Goal: Task Accomplishment & Management: Manage account settings

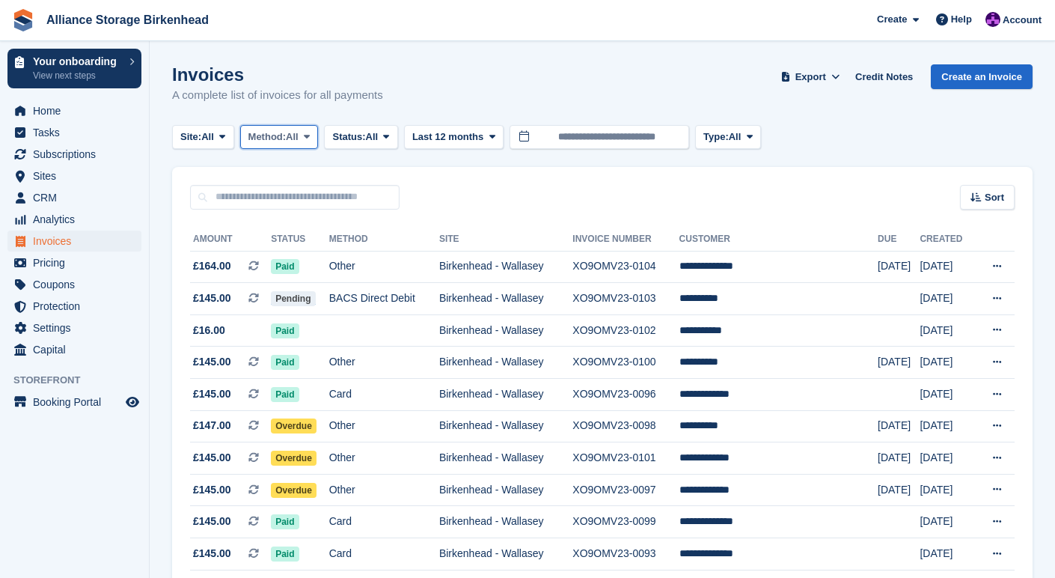
click at [310, 135] on icon at bounding box center [307, 137] width 6 height 10
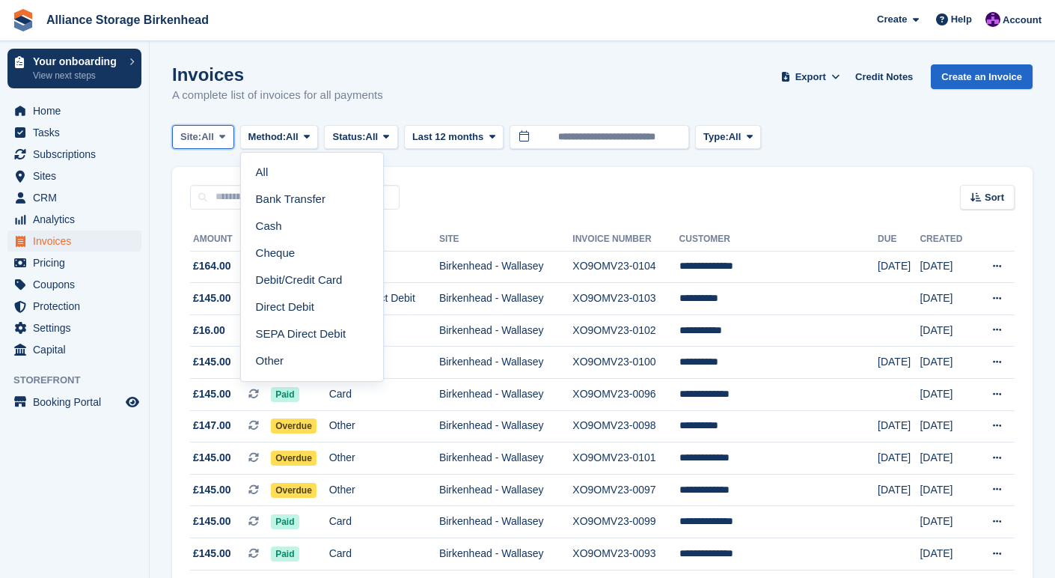
click at [206, 139] on span "All" at bounding box center [207, 136] width 13 height 15
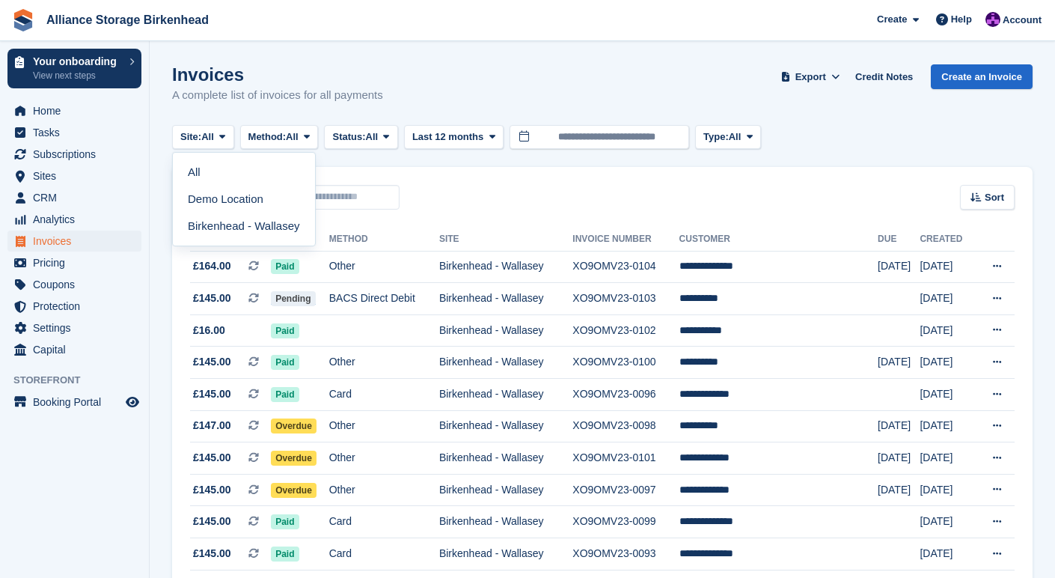
click at [299, 150] on div "All Demo Location Birkenhead - Wallasey" at bounding box center [244, 197] width 144 height 97
click at [389, 139] on icon at bounding box center [386, 137] width 6 height 10
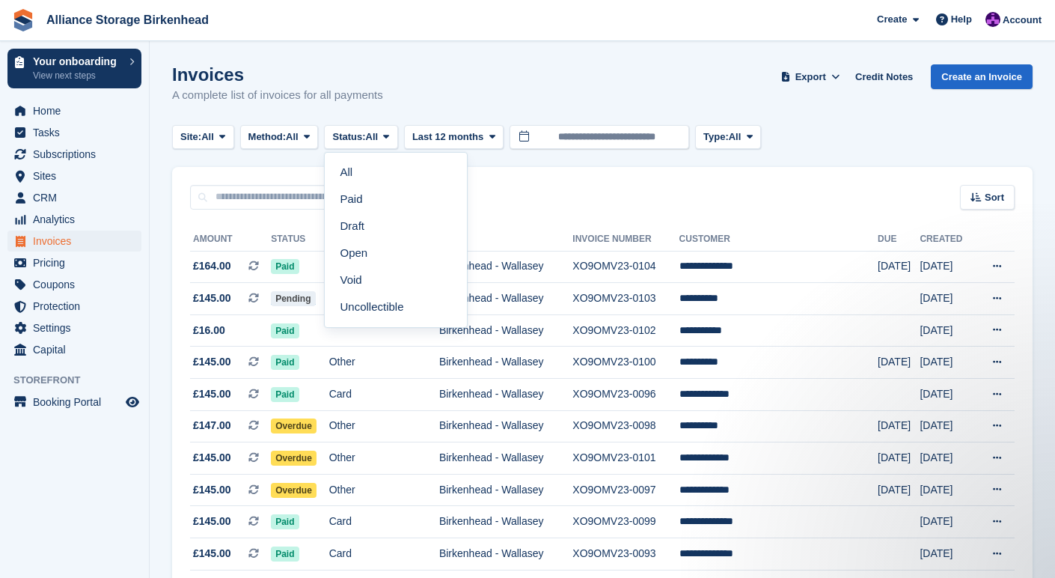
click at [567, 203] on div "Sort Sort by Date created Created (oldest first) Created (newest first)" at bounding box center [602, 188] width 860 height 43
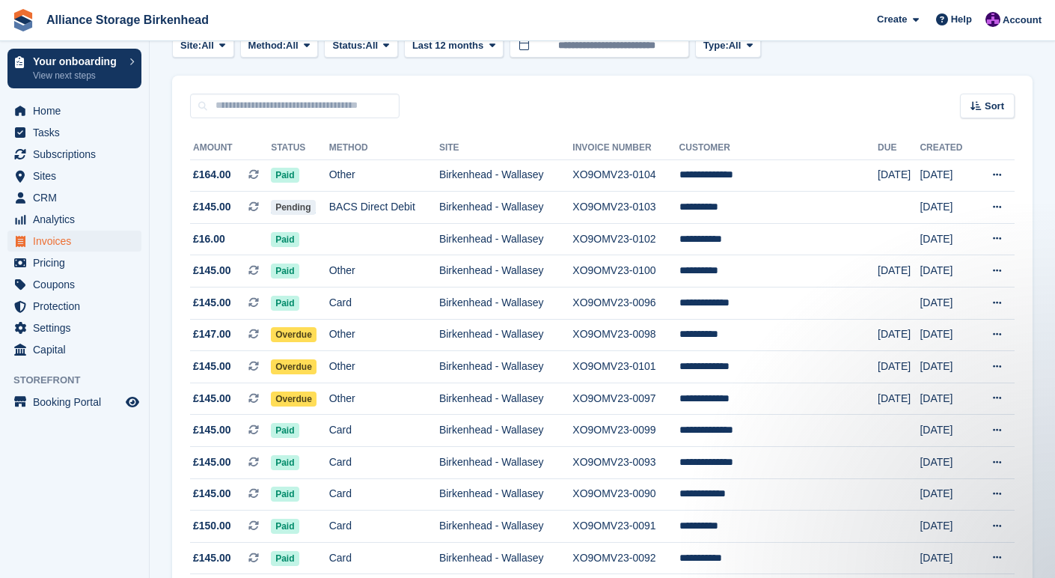
scroll to position [100, 0]
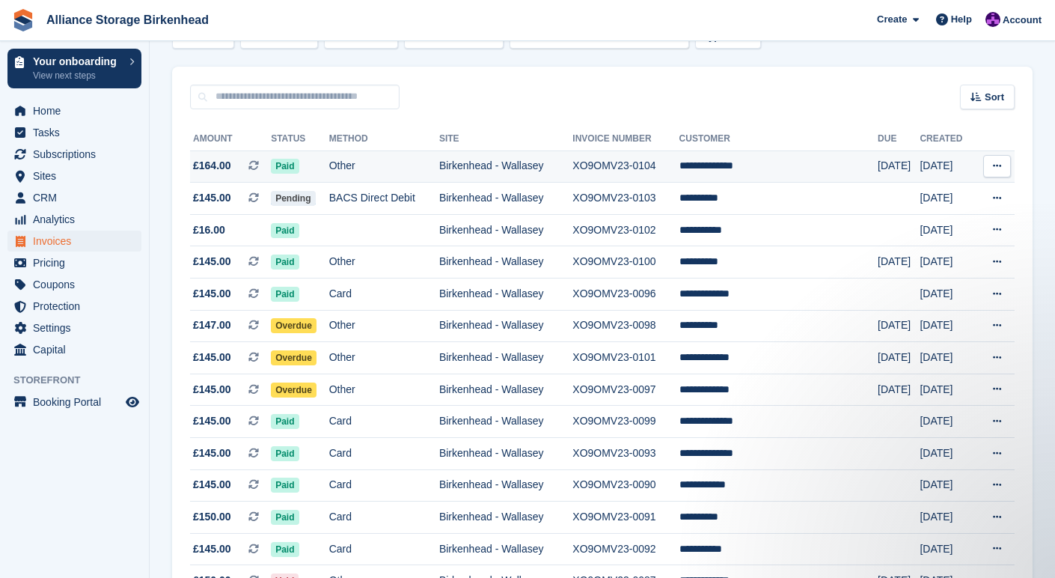
click at [572, 164] on td "Birkenhead - Wallasey" at bounding box center [505, 166] width 133 height 32
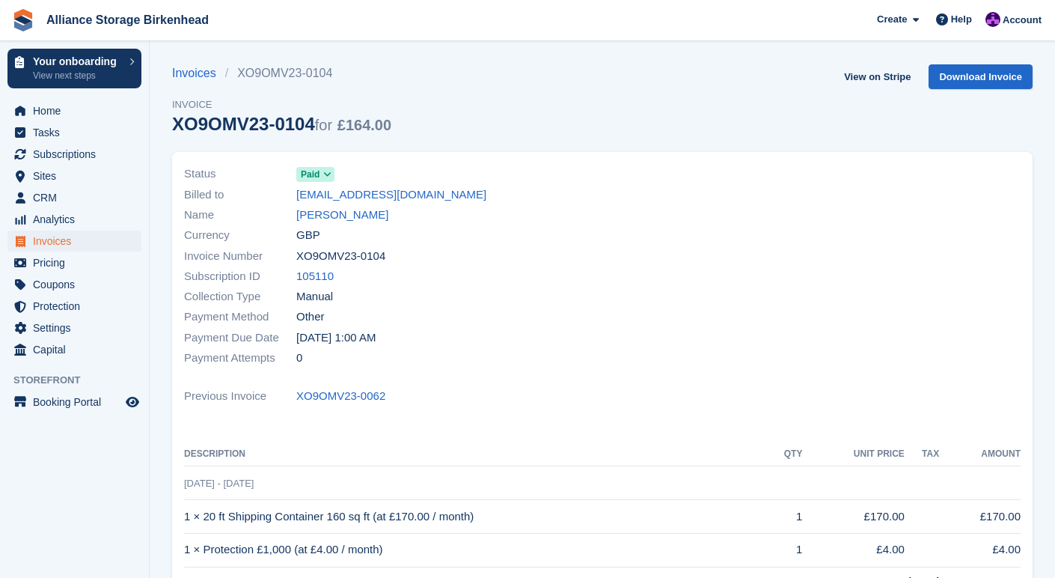
click at [322, 177] on span at bounding box center [328, 174] width 12 height 12
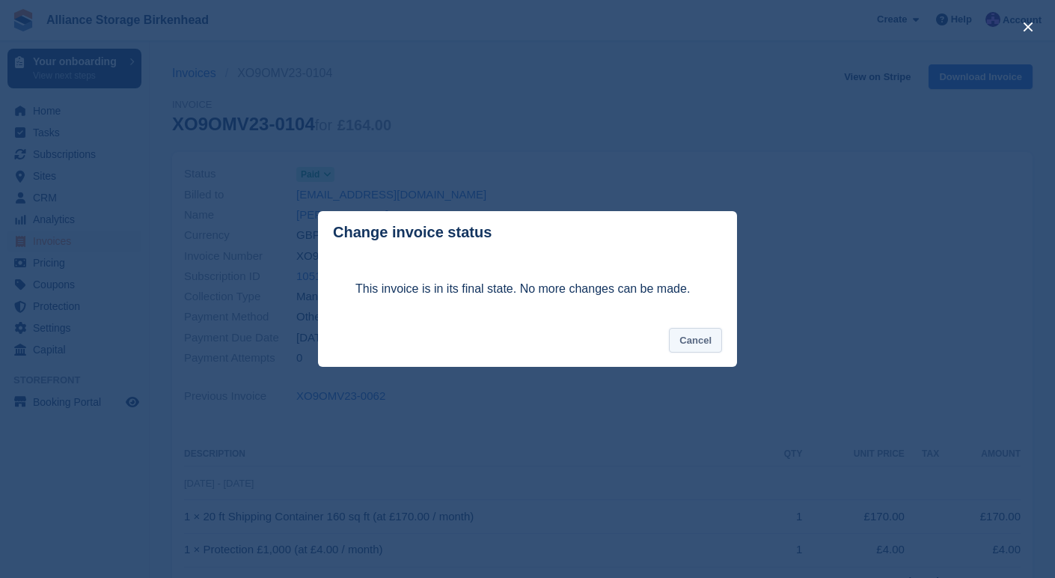
click at [706, 339] on button "Cancel" at bounding box center [695, 340] width 53 height 25
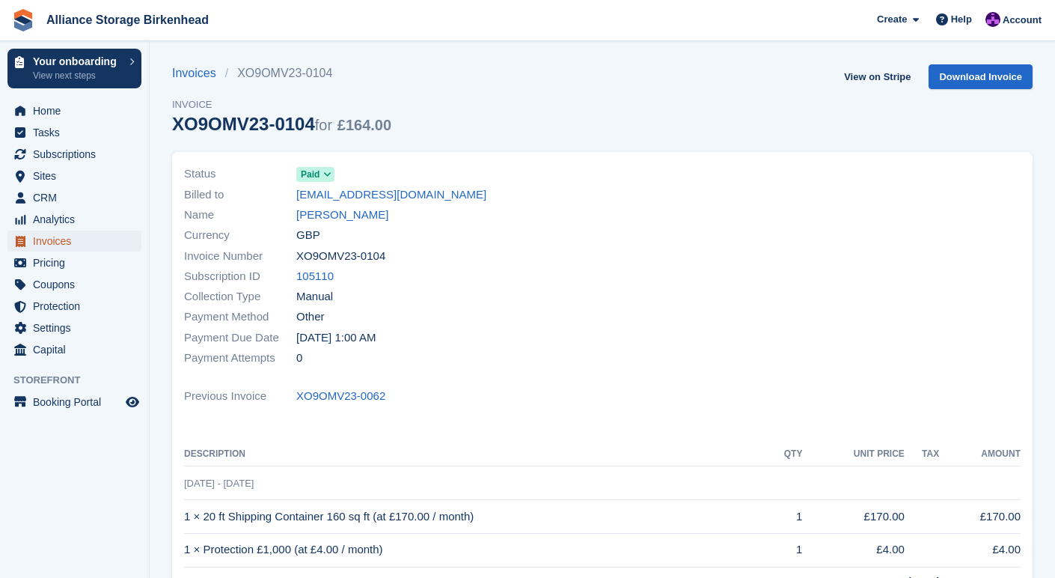
click at [54, 243] on span "Invoices" at bounding box center [78, 240] width 90 height 21
